Goal: Task Accomplishment & Management: Manage account settings

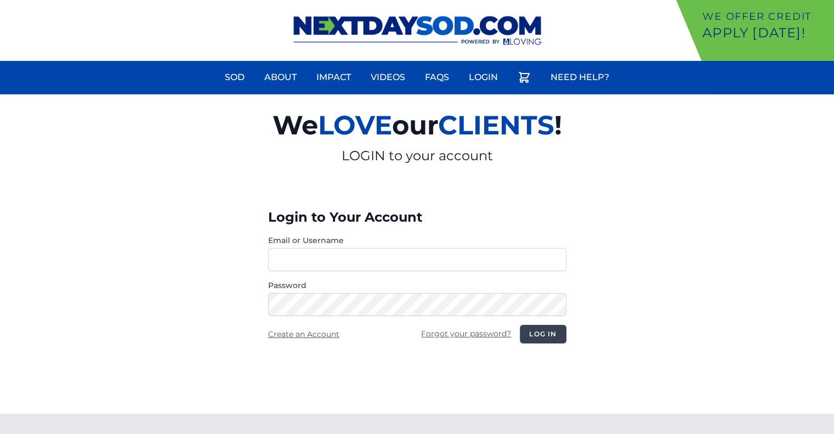
type input "********"
click at [544, 333] on button "Log in" at bounding box center [543, 333] width 46 height 19
